Goal: Task Accomplishment & Management: Use online tool/utility

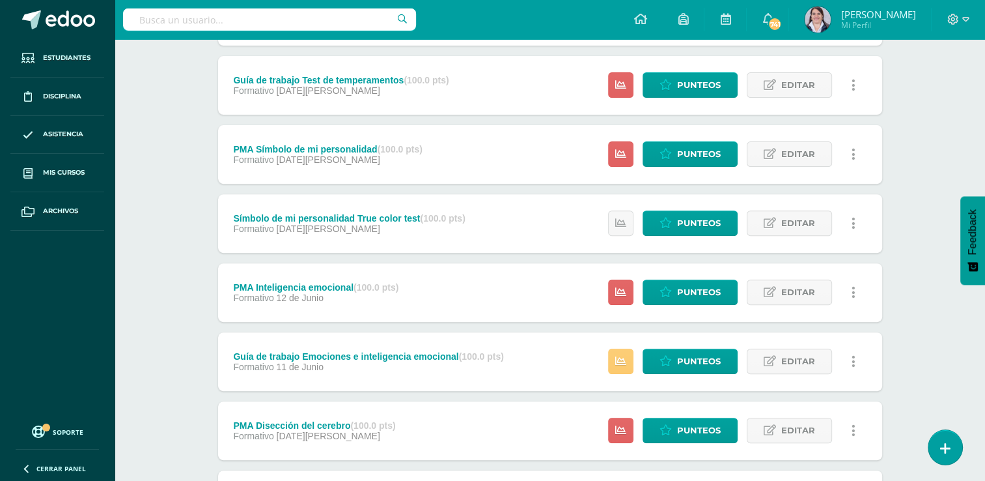
scroll to position [419, 0]
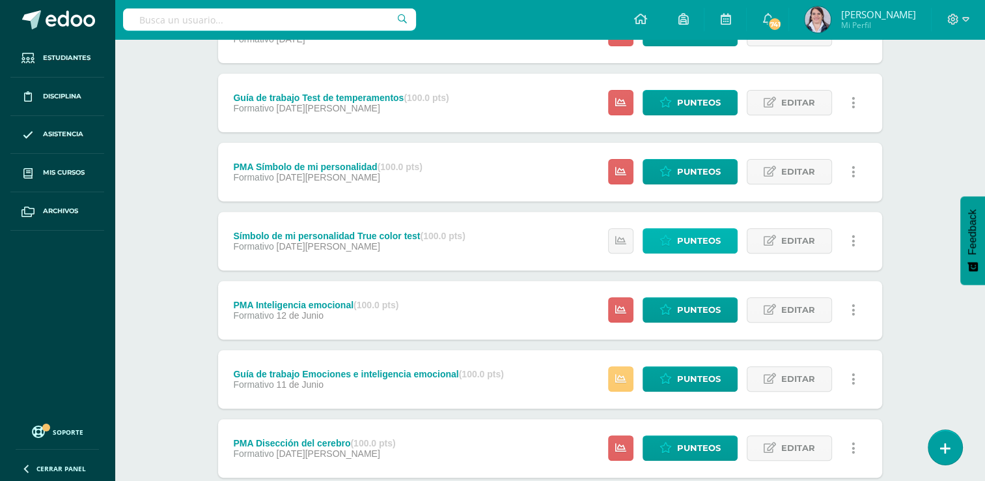
click at [688, 241] on span "Punteos" at bounding box center [699, 241] width 44 height 24
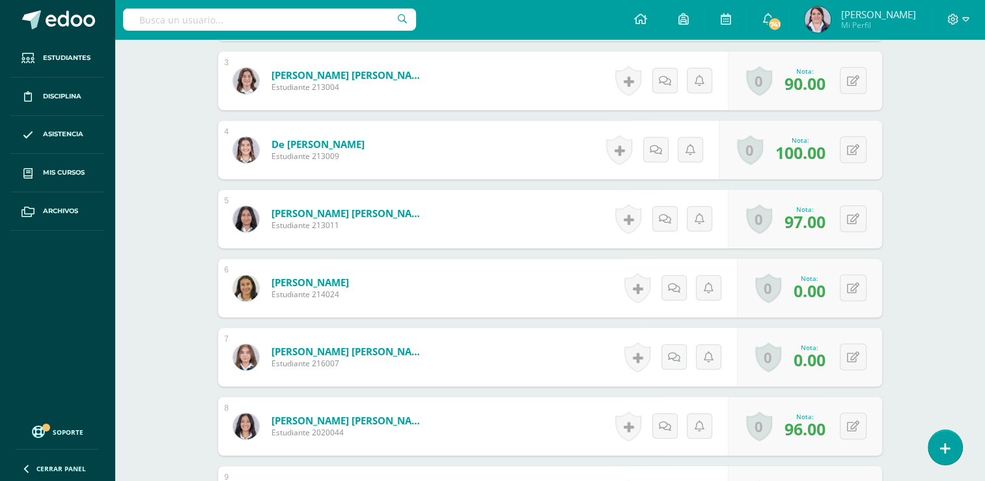
scroll to position [563, 0]
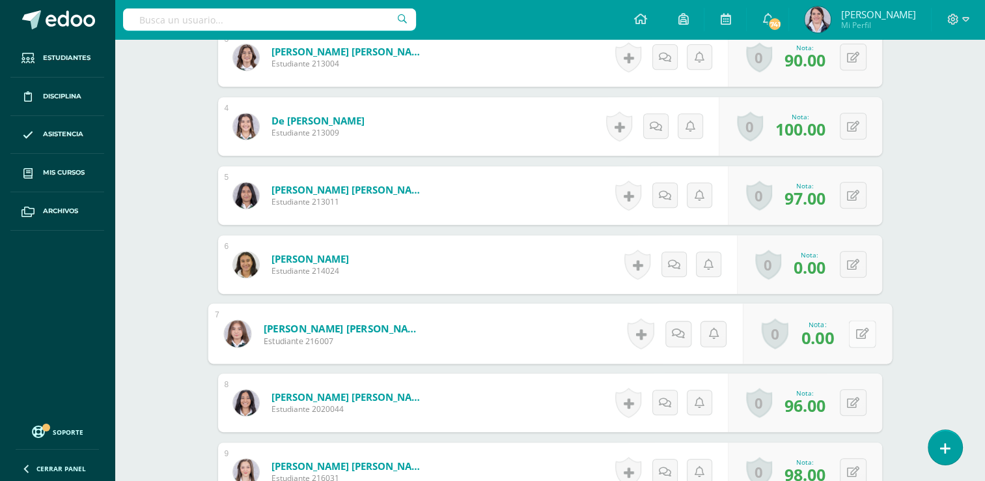
click at [852, 331] on button at bounding box center [861, 333] width 27 height 27
click at [763, 333] on input "0.00" at bounding box center [773, 337] width 52 height 26
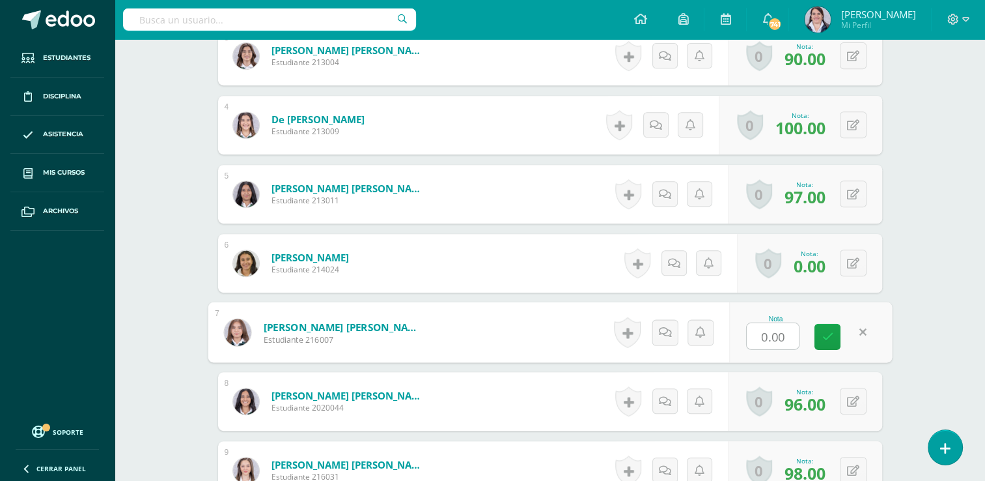
type input "70.00"
click at [822, 333] on icon at bounding box center [828, 336] width 12 height 11
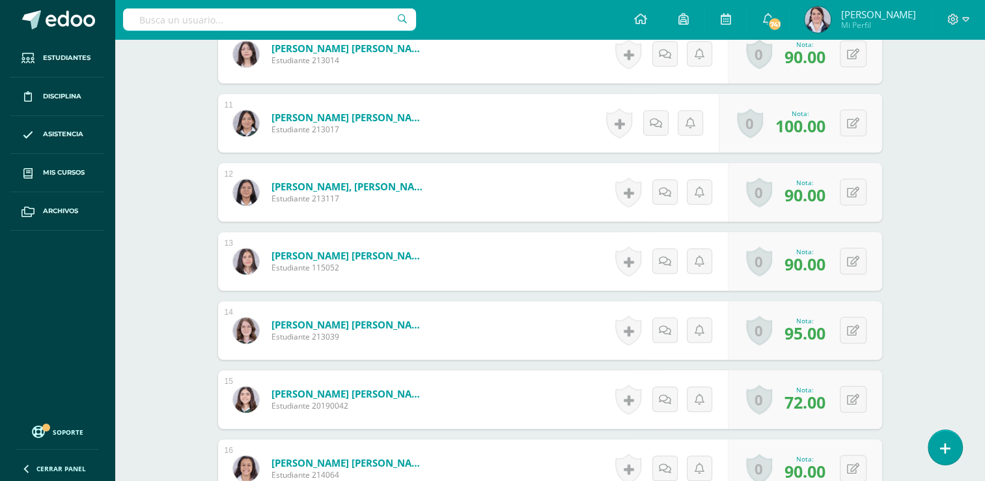
scroll to position [1050, 0]
click at [849, 261] on button at bounding box center [853, 260] width 27 height 27
click at [769, 267] on input "90.00" at bounding box center [773, 264] width 52 height 26
type input "95.00"
click at [830, 268] on icon at bounding box center [828, 264] width 12 height 11
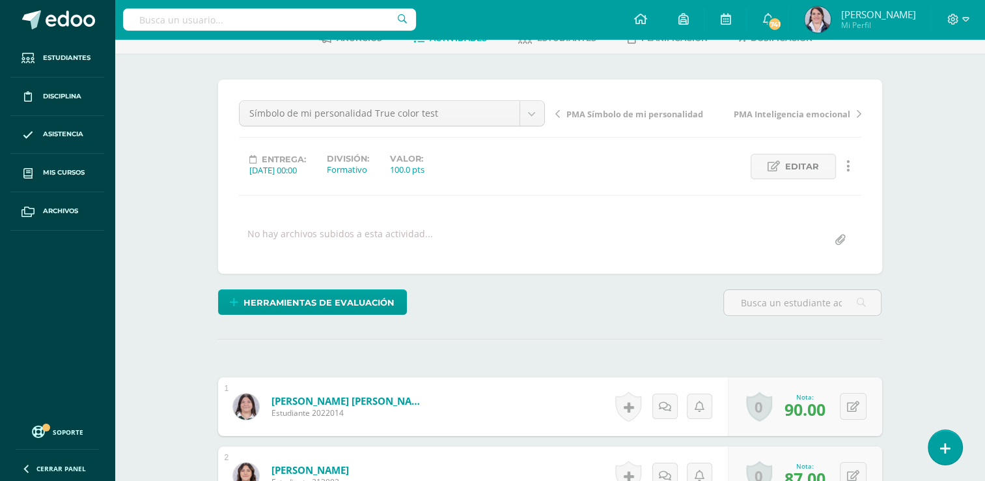
scroll to position [0, 0]
